Goal: Task Accomplishment & Management: Manage account settings

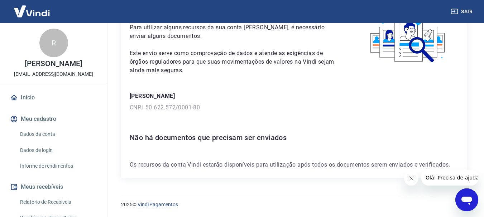
scroll to position [15, 0]
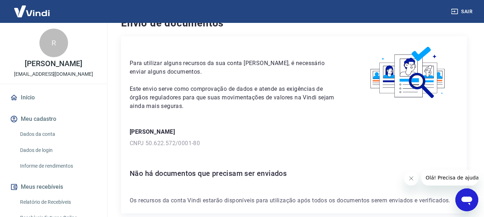
click at [463, 200] on icon "Abrir janela de mensagens" at bounding box center [466, 201] width 11 height 9
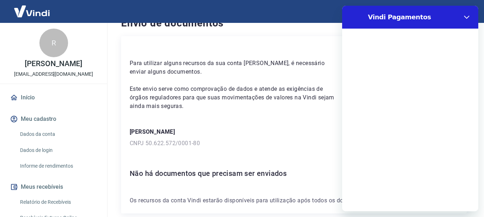
scroll to position [0, 0]
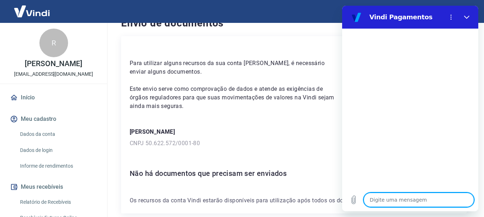
type textarea "o"
type textarea "x"
type textarea "oi"
type textarea "x"
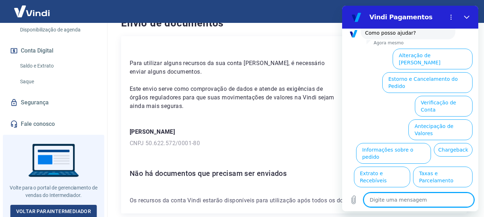
scroll to position [222, 0]
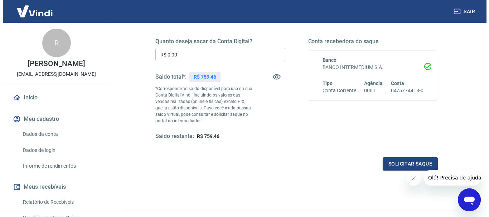
scroll to position [72, 0]
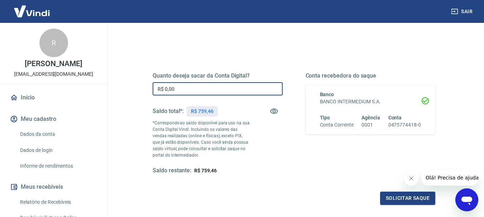
drag, startPoint x: 199, startPoint y: 91, endPoint x: 139, endPoint y: 92, distance: 59.4
click at [139, 92] on div "Quanto deseja sacar da Conta Digital? R$ 0,00 ​ Saldo total*: R$ 759,46 *Corres…" at bounding box center [293, 127] width 317 height 173
type input "R$ 759,46"
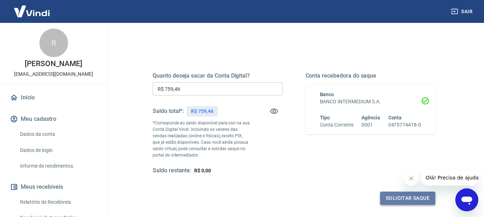
click at [382, 200] on button "Solicitar saque" at bounding box center [407, 198] width 55 height 13
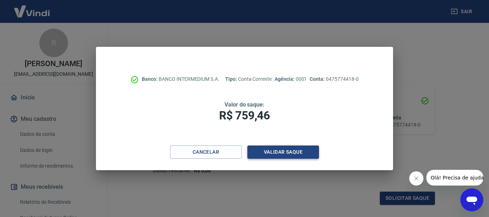
click at [284, 152] on button "Validar saque" at bounding box center [283, 152] width 72 height 13
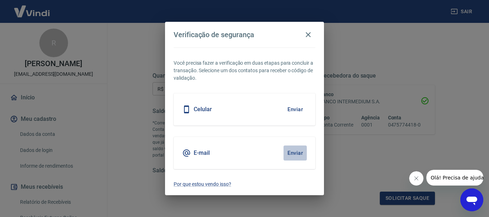
click at [288, 152] on button "Enviar" at bounding box center [295, 153] width 23 height 15
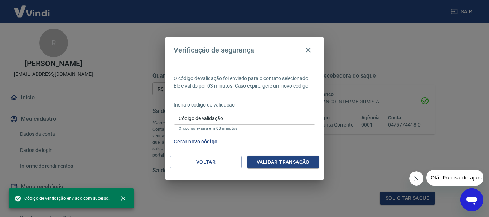
click at [227, 122] on input "Código de validação" at bounding box center [245, 118] width 142 height 13
paste input "152575"
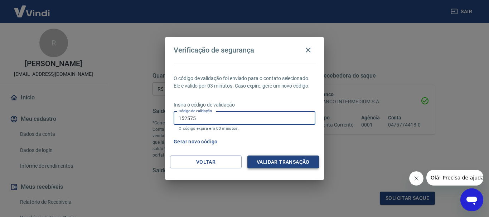
type input "152575"
click at [268, 162] on button "Validar transação" at bounding box center [283, 162] width 72 height 13
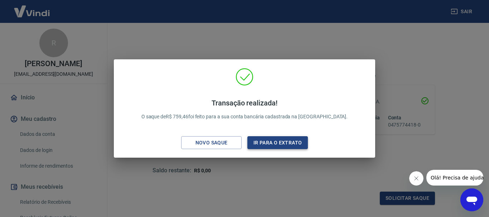
click at [281, 138] on button "Ir para o extrato" at bounding box center [277, 142] width 61 height 13
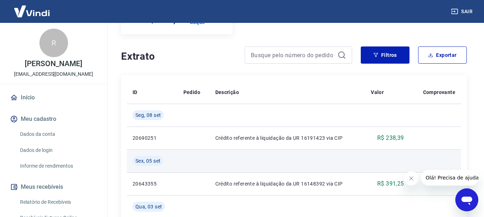
scroll to position [36, 0]
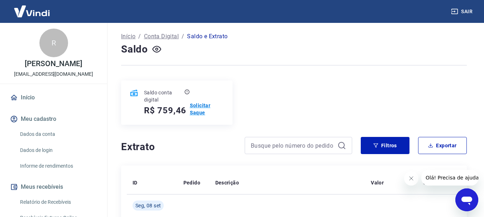
click at [201, 108] on p "Solicitar Saque" at bounding box center [207, 109] width 34 height 14
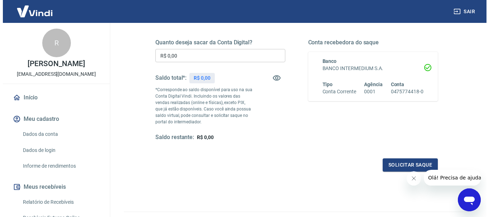
scroll to position [107, 0]
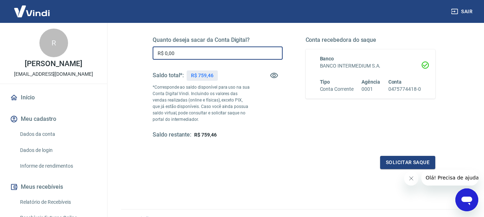
click at [200, 57] on input "R$ 0,00" at bounding box center [218, 53] width 130 height 13
type input "R$ 759,46"
click at [425, 161] on button "Solicitar saque" at bounding box center [407, 162] width 55 height 13
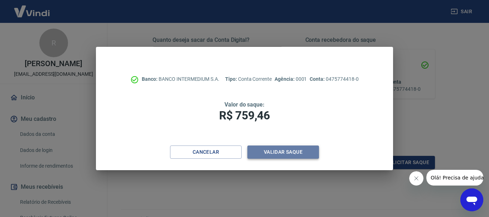
click at [285, 150] on button "Validar saque" at bounding box center [283, 152] width 72 height 13
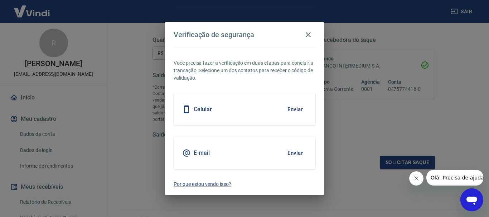
click at [285, 150] on button "Enviar" at bounding box center [295, 153] width 23 height 15
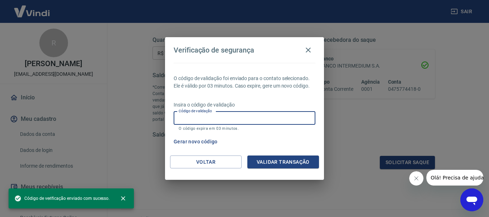
click at [258, 120] on input "Código de validação" at bounding box center [245, 118] width 142 height 13
paste input "700407"
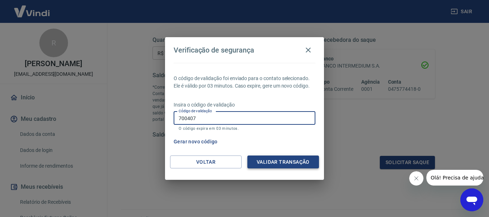
type input "700407"
click at [264, 164] on button "Validar transação" at bounding box center [283, 162] width 72 height 13
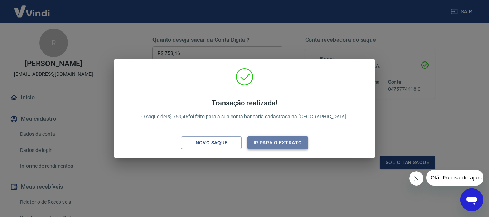
click at [264, 141] on button "Ir para o extrato" at bounding box center [277, 142] width 61 height 13
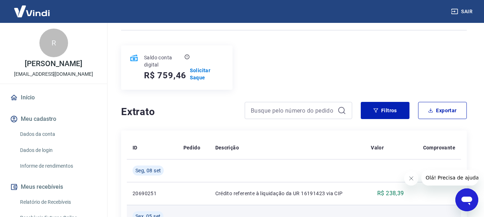
scroll to position [36, 0]
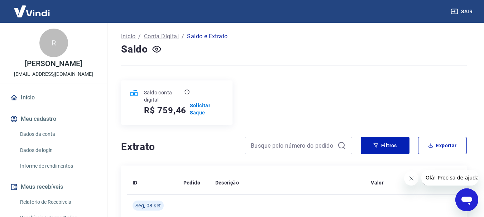
click at [463, 200] on icon "Abrir janela de mensagens" at bounding box center [466, 201] width 11 height 9
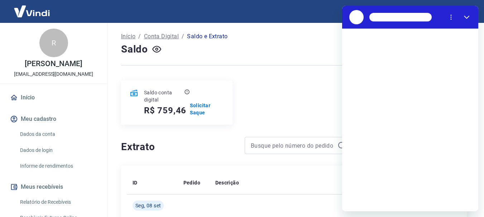
scroll to position [0, 0]
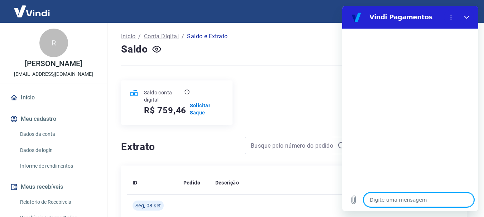
click at [410, 199] on textarea at bounding box center [418, 200] width 110 height 14
type textarea "s"
type textarea "x"
type textarea "sa"
type textarea "x"
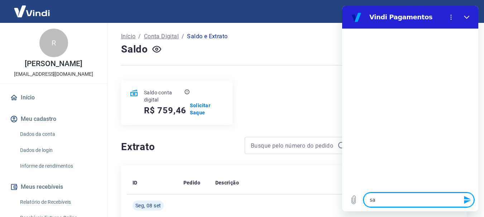
type textarea "sal"
type textarea "x"
type textarea "sald"
type textarea "x"
type textarea "saldo"
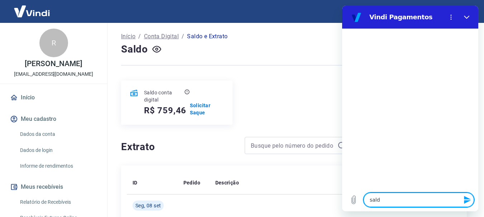
type textarea "x"
type textarea "saldo"
type textarea "x"
type textarea "saldo e"
type textarea "x"
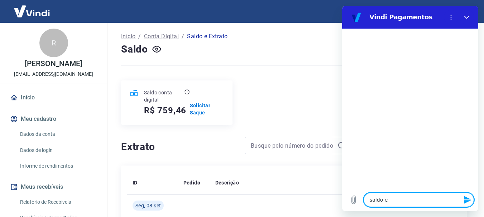
type textarea "saldo e"
type textarea "x"
type textarea "saldo e e"
type textarea "x"
type textarea "saldo e ex"
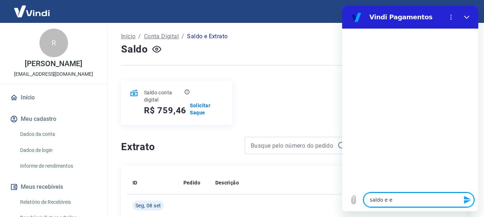
type textarea "x"
type textarea "saldo e ext"
type textarea "x"
type textarea "saldo e extr"
type textarea "x"
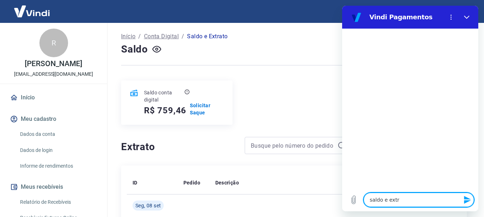
type textarea "saldo e extra"
type textarea "x"
type textarea "saldo e extrat"
type textarea "x"
type textarea "saldo e extrato"
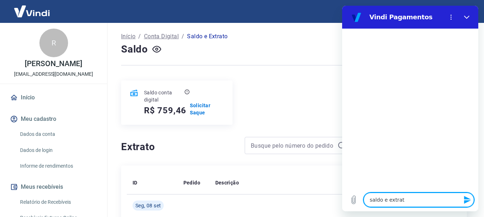
type textarea "x"
type textarea "saldo e extrat"
type textarea "x"
type textarea "saldo e extra"
type textarea "x"
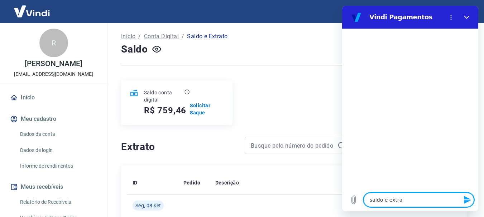
type textarea "saldo e extr"
type textarea "x"
type textarea "saldo e ext"
type textarea "x"
type textarea "saldo e ex"
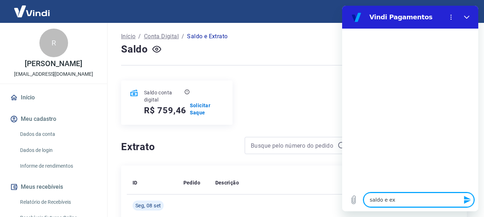
type textarea "x"
type textarea "saldo e e"
type textarea "x"
type textarea "saldo e"
type textarea "x"
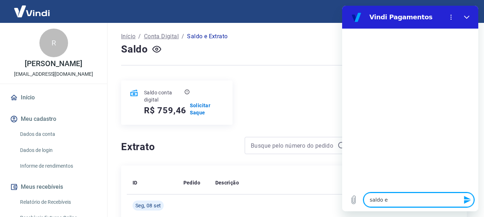
type textarea "saldo e"
type textarea "x"
type textarea "saldo"
type textarea "x"
type textarea "saldo"
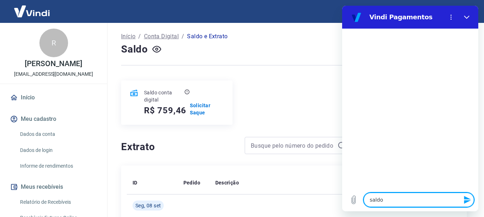
type textarea "x"
type textarea "sald"
type textarea "x"
type textarea "sal"
type textarea "x"
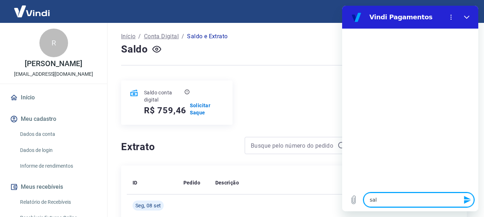
type textarea "sa"
type textarea "x"
type textarea "s"
type textarea "x"
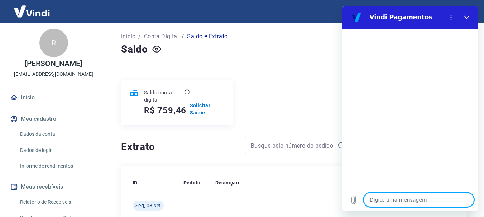
type textarea "t"
type textarea "x"
type textarea "tr"
type textarea "x"
type textarea "tra"
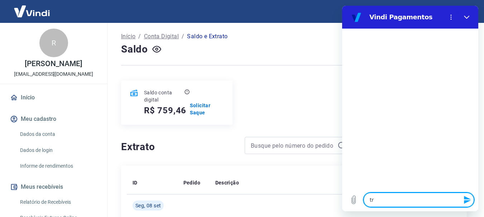
type textarea "x"
type textarea "tran"
type textarea "x"
type textarea "trans"
type textarea "x"
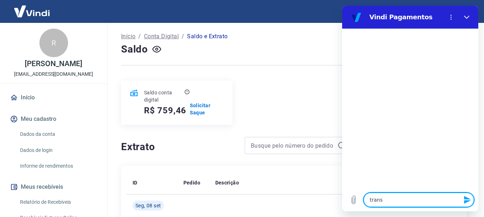
type textarea "transf"
type textarea "x"
type textarea "transfe"
type textarea "x"
type textarea "transfer"
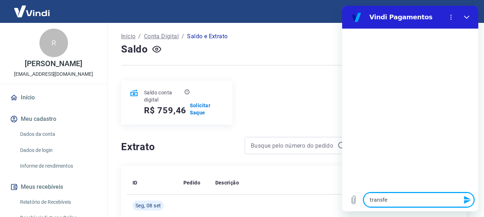
type textarea "x"
type textarea "transferê"
type textarea "x"
type textarea "transferên"
type textarea "x"
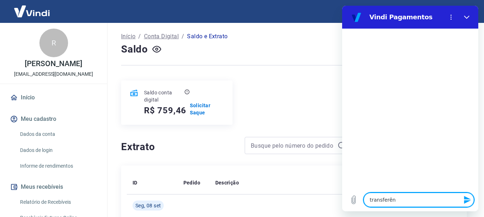
type textarea "transferênc"
type textarea "x"
type textarea "transferênci"
type textarea "x"
type textarea "transferência"
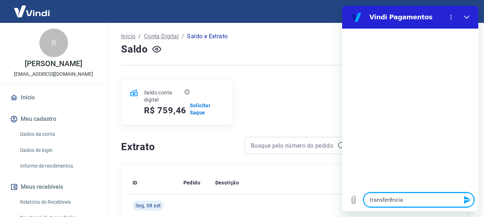
type textarea "x"
type textarea "transferência"
type textarea "x"
type textarea "transferência d"
type textarea "x"
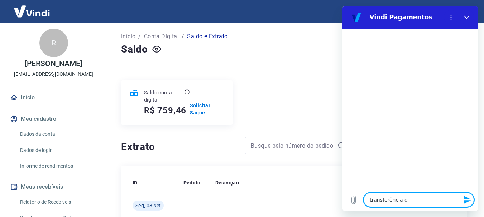
type textarea "transferência de"
type textarea "x"
type textarea "transferência de"
type textarea "x"
type textarea "transferência de v"
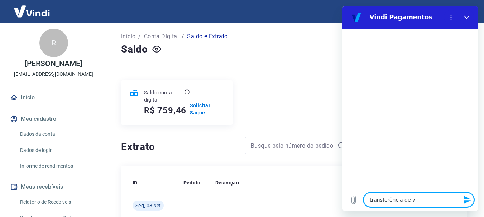
type textarea "x"
type textarea "transferência de va"
type textarea "x"
type textarea "transferência de val"
type textarea "x"
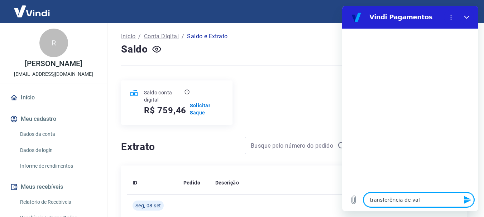
type textarea "transferência de valo"
type textarea "x"
type textarea "transferência de valor"
type textarea "x"
type textarea "transferência de valore"
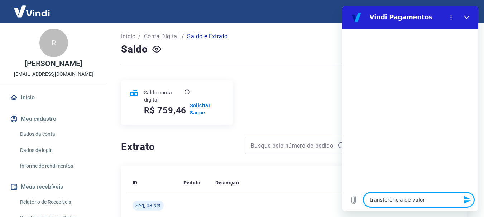
type textarea "x"
type textarea "transferência de valores"
type textarea "x"
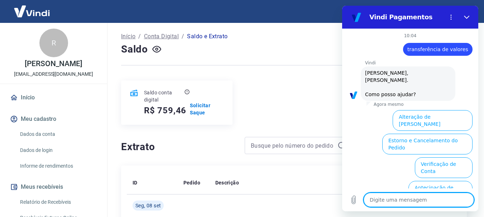
scroll to position [62, 0]
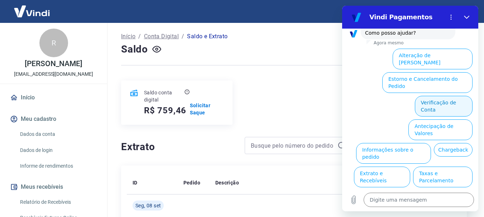
click at [453, 96] on button "Verificação de Conta" at bounding box center [444, 106] width 58 height 21
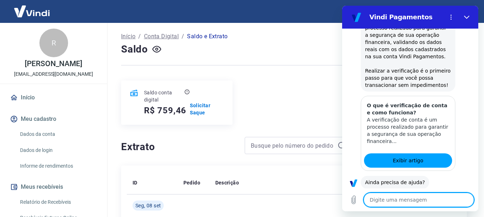
scroll to position [132, 0]
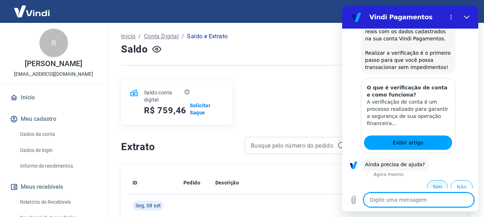
click at [430, 180] on button "Sim" at bounding box center [437, 187] width 21 height 14
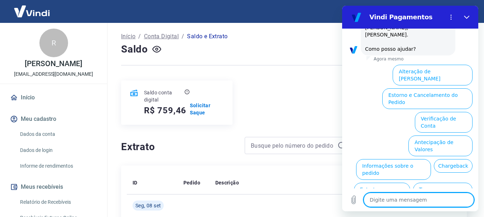
scroll to position [319, 0]
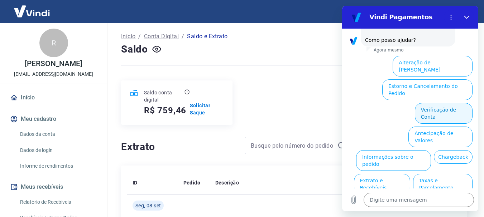
click at [444, 103] on button "Verificação de Conta" at bounding box center [444, 113] width 58 height 21
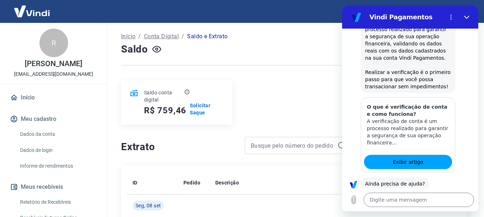
scroll to position [390, 0]
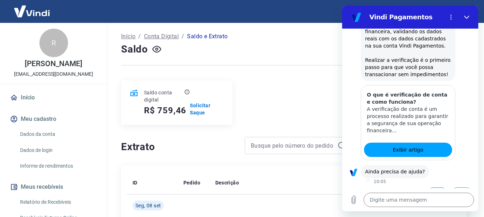
click at [429, 188] on button "Sim" at bounding box center [437, 195] width 21 height 14
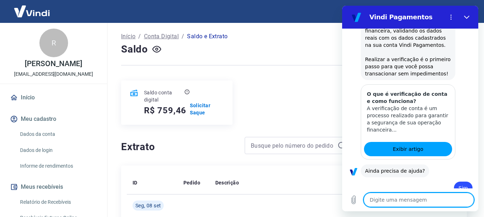
type textarea "x"
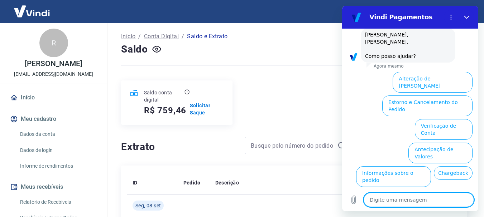
scroll to position [577, 0]
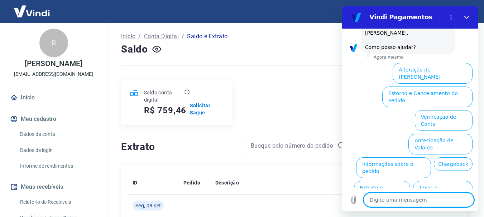
type textarea "f"
type textarea "x"
type textarea "fa"
type textarea "x"
type textarea "fal"
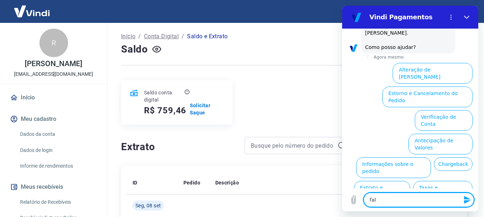
type textarea "x"
type textarea "fala"
type textarea "x"
type textarea "falar"
type textarea "x"
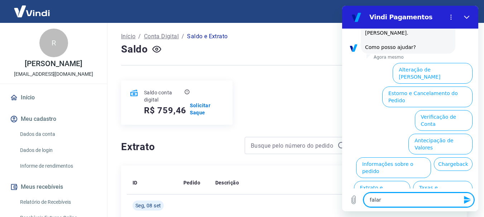
type textarea "falar"
type textarea "x"
type textarea "falar c"
type textarea "x"
type textarea "falar co"
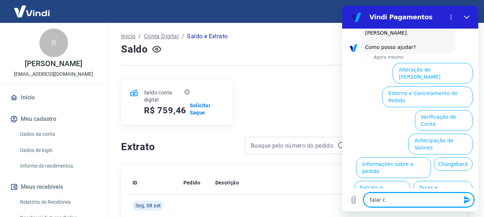
type textarea "x"
type textarea "falar com"
type textarea "x"
type textarea "falar com"
type textarea "x"
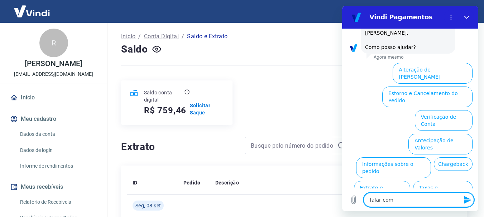
type textarea "falar com a"
type textarea "x"
type textarea "falar com at"
type textarea "x"
type textarea "falar com ate"
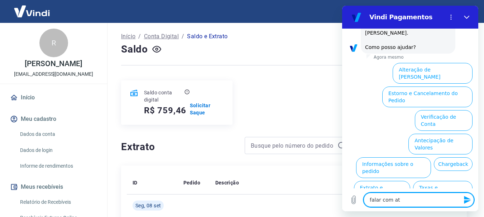
type textarea "x"
type textarea "falar com aten"
type textarea "x"
type textarea "falar com atend"
type textarea "x"
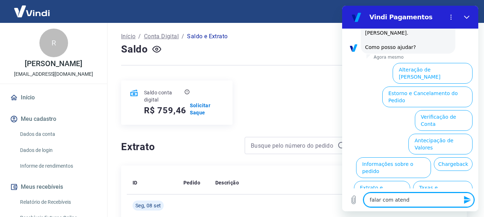
type textarea "falar com atende"
type textarea "x"
type textarea "falar com atenden"
type textarea "x"
type textarea "falar com atendent"
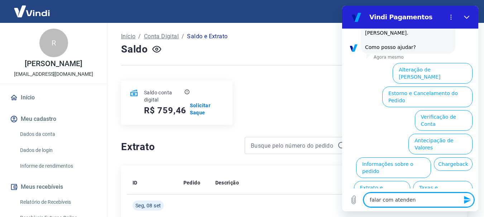
type textarea "x"
type textarea "falar com atendente"
type textarea "x"
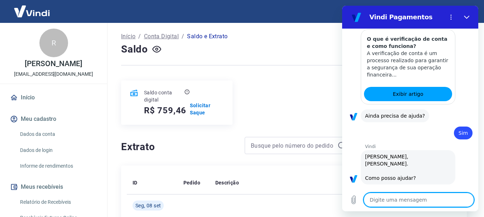
type textarea "x"
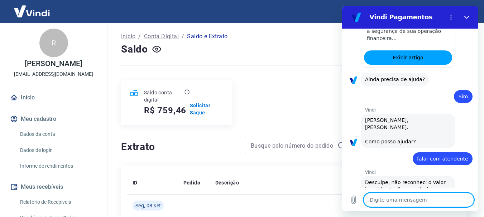
scroll to position [484, 0]
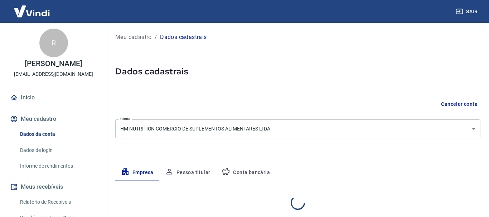
select select "SP"
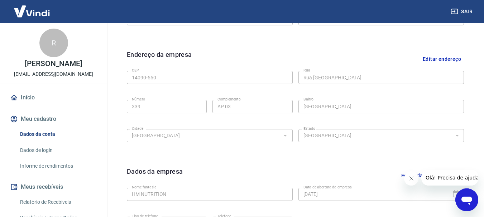
scroll to position [299, 0]
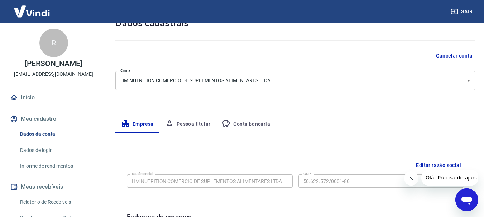
click at [192, 127] on button "Pessoa titular" at bounding box center [187, 124] width 57 height 17
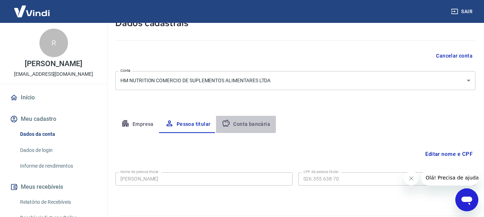
click at [243, 120] on button "Conta bancária" at bounding box center [246, 124] width 60 height 17
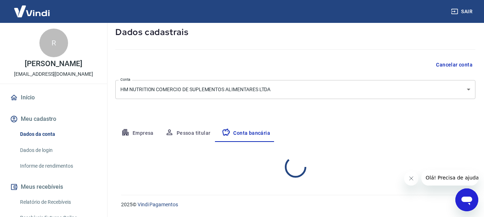
select select "1"
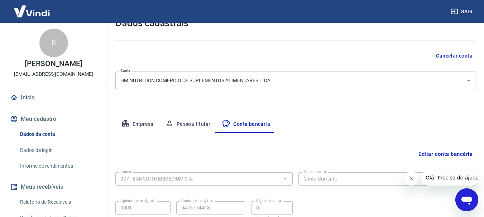
scroll to position [109, 0]
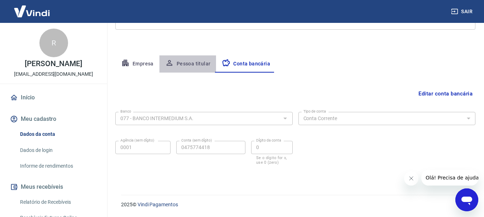
click at [188, 66] on button "Pessoa titular" at bounding box center [187, 63] width 57 height 17
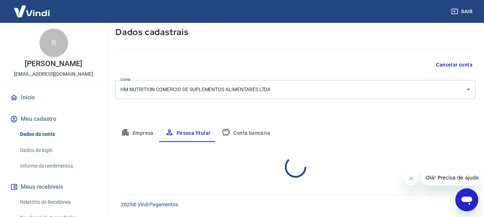
scroll to position [69, 0]
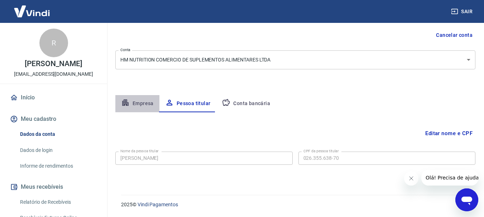
click at [146, 101] on button "Empresa" at bounding box center [137, 103] width 44 height 17
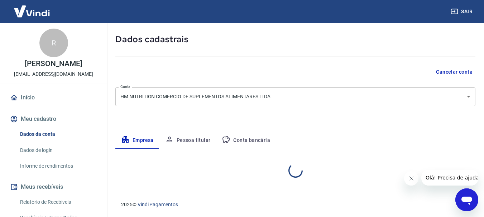
select select "SP"
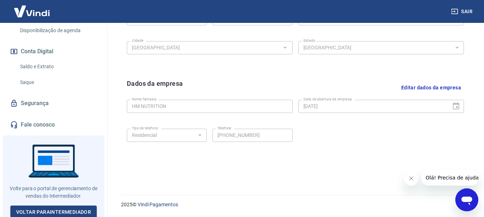
scroll to position [222, 0]
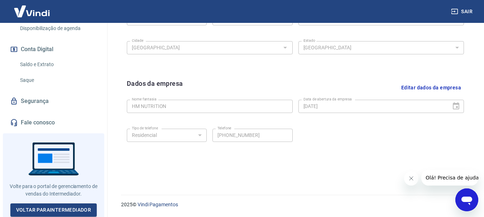
click at [47, 116] on link "Fale conosco" at bounding box center [54, 123] width 90 height 16
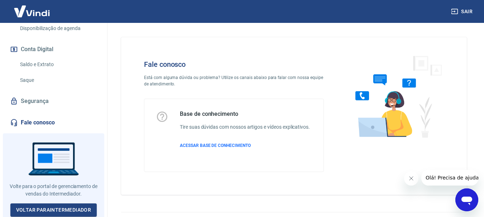
scroll to position [17, 0]
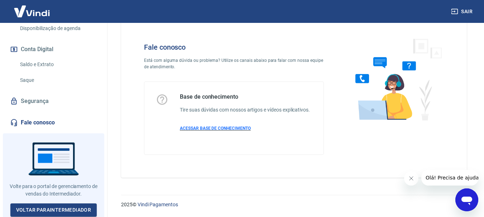
click at [224, 130] on span "ACESSAR BASE DE CONHECIMENTO" at bounding box center [215, 128] width 71 height 5
